Goal: Task Accomplishment & Management: Use online tool/utility

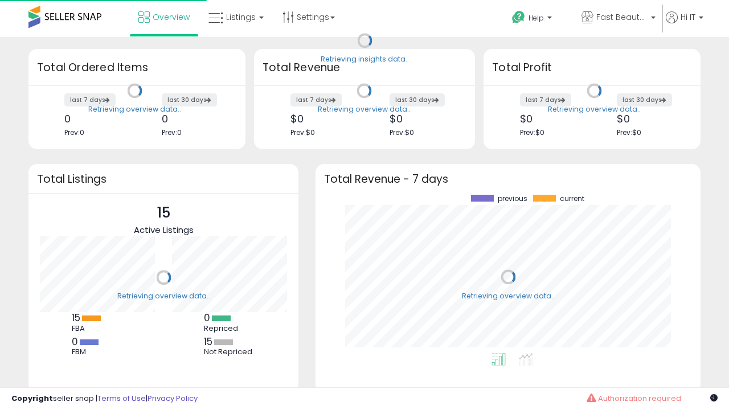
scroll to position [158, 362]
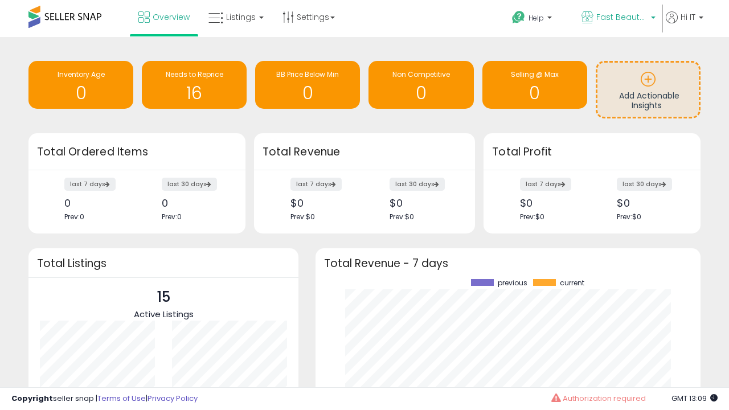
click at [618, 18] on span "Fast Beauty ([GEOGRAPHIC_DATA])" at bounding box center [622, 16] width 51 height 11
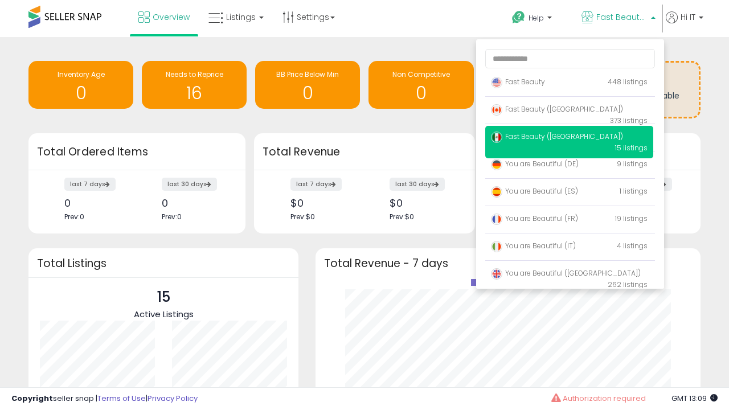
click at [569, 248] on span "You are Beautiful (IT)" at bounding box center [533, 246] width 85 height 10
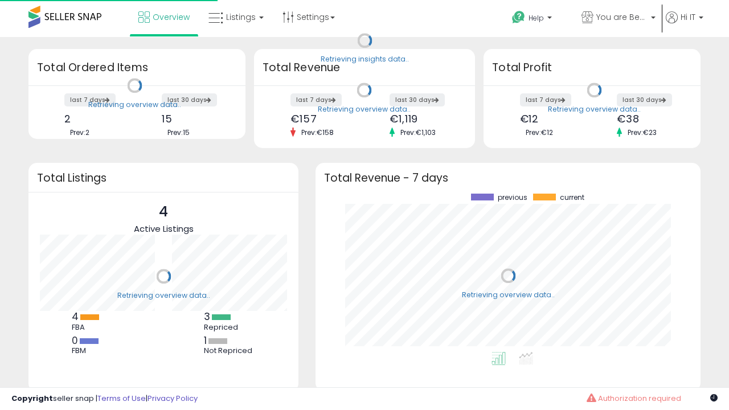
scroll to position [158, 362]
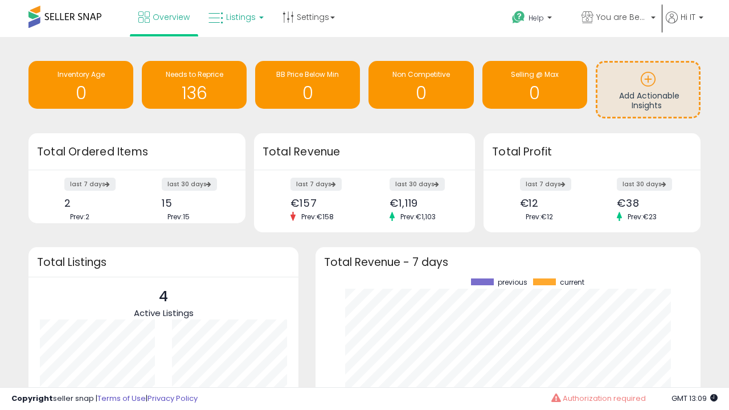
click at [235, 17] on span "Listings" at bounding box center [241, 16] width 30 height 11
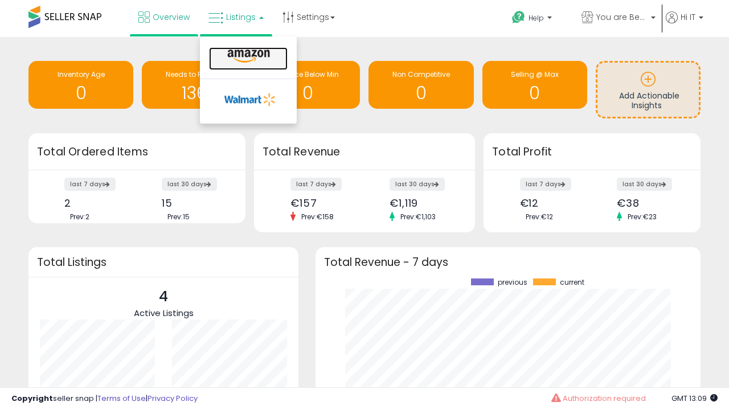
click at [247, 56] on icon at bounding box center [249, 56] width 50 height 15
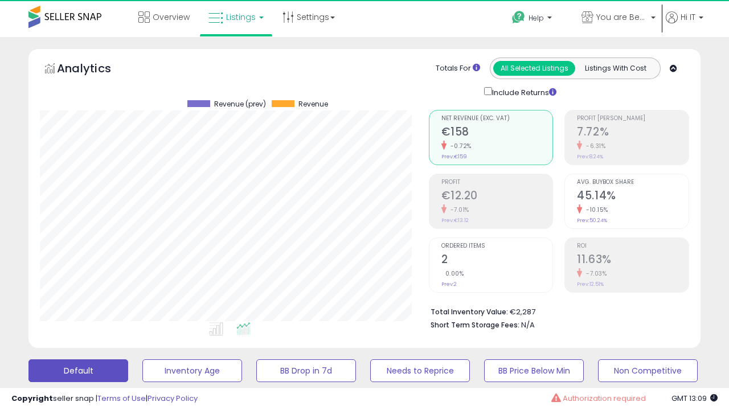
scroll to position [234, 389]
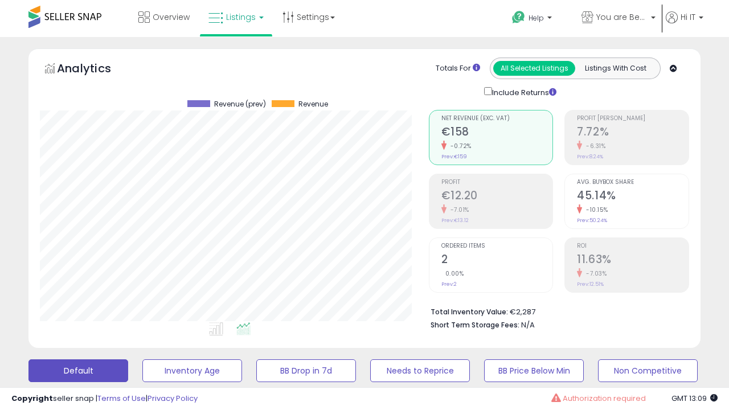
click at [142, 360] on button "All_Inventory" at bounding box center [192, 371] width 100 height 23
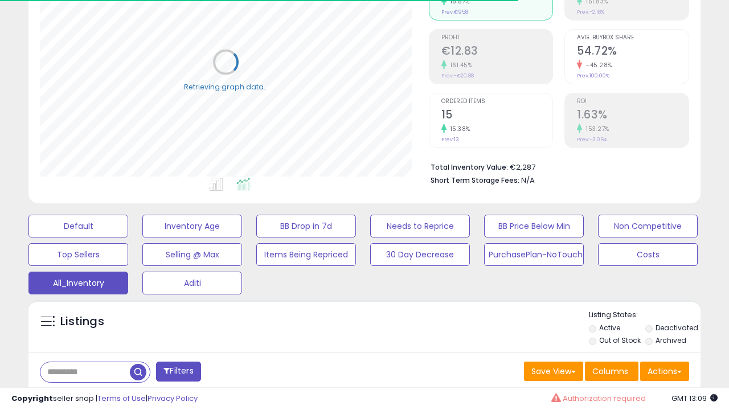
click at [81, 396] on span "Last 30 Days" at bounding box center [83, 401] width 50 height 11
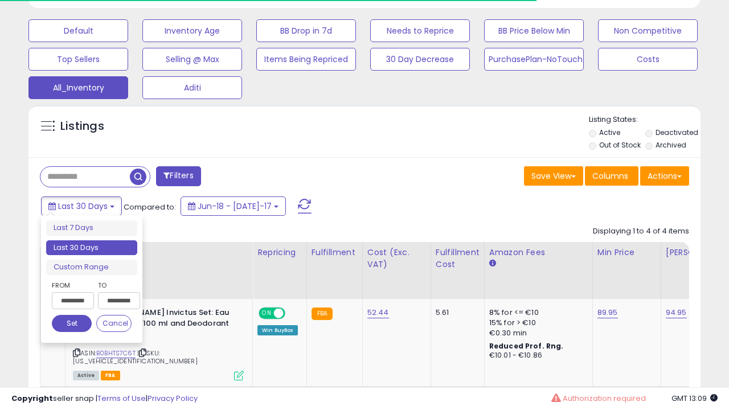
click at [92, 248] on li "Last 30 Days" at bounding box center [91, 247] width 91 height 15
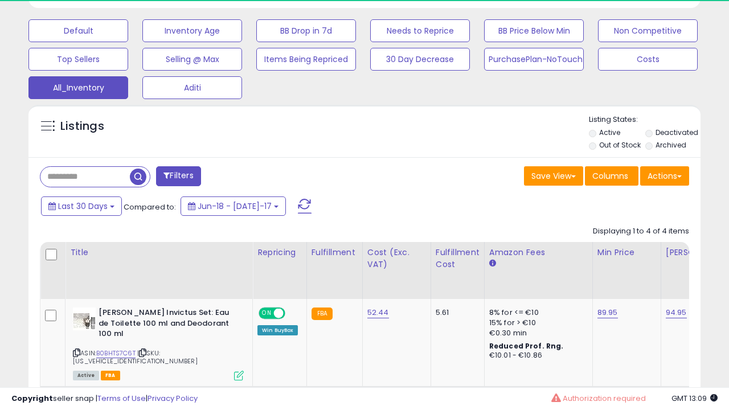
scroll to position [234, 389]
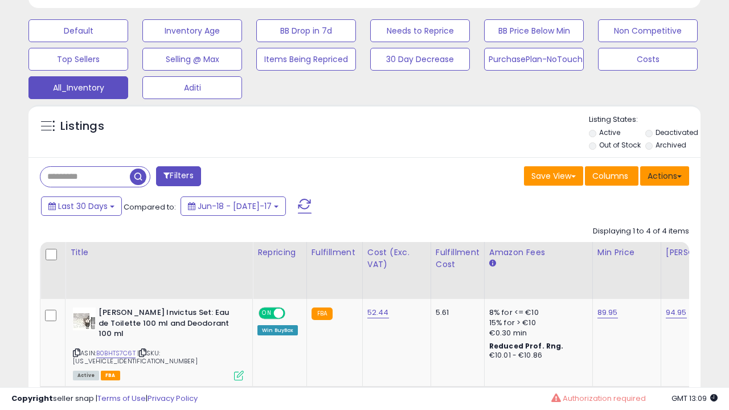
click at [665, 175] on button "Actions" at bounding box center [664, 175] width 49 height 19
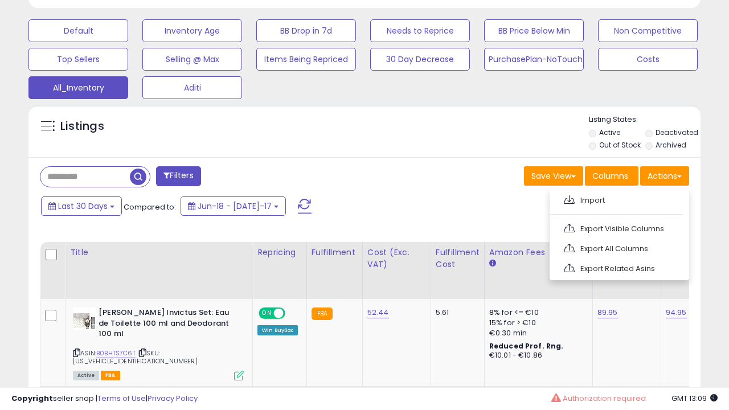
click at [618, 247] on link "Export All Columns" at bounding box center [618, 249] width 125 height 18
